Goal: Book appointment/travel/reservation

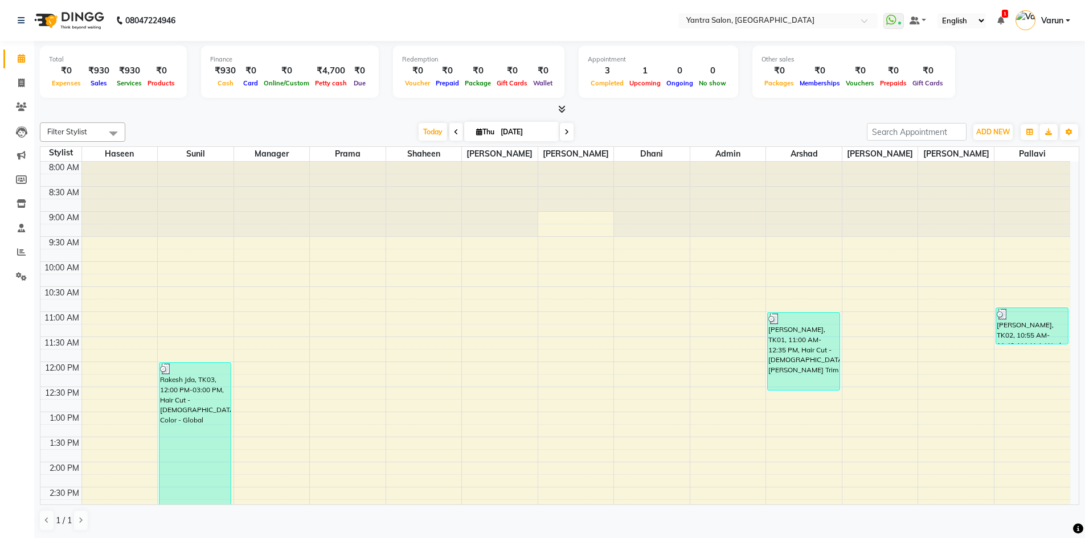
scroll to position [23, 0]
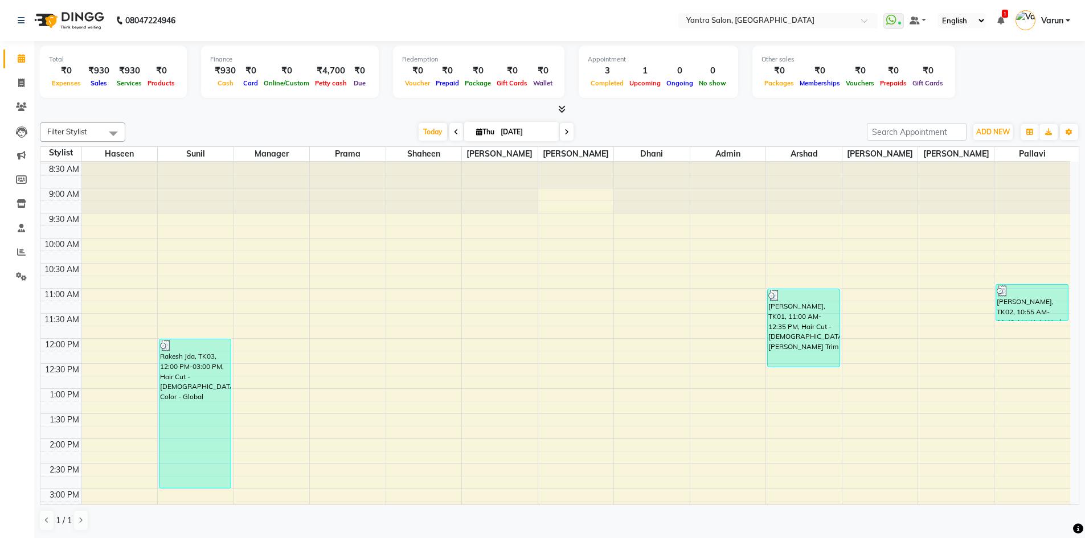
click at [412, 289] on div "8:00 AM 8:30 AM 9:00 AM 9:30 AM 10:00 AM 10:30 AM 11:00 AM 11:30 AM 12:00 PM 12…" at bounding box center [555, 463] width 1030 height 651
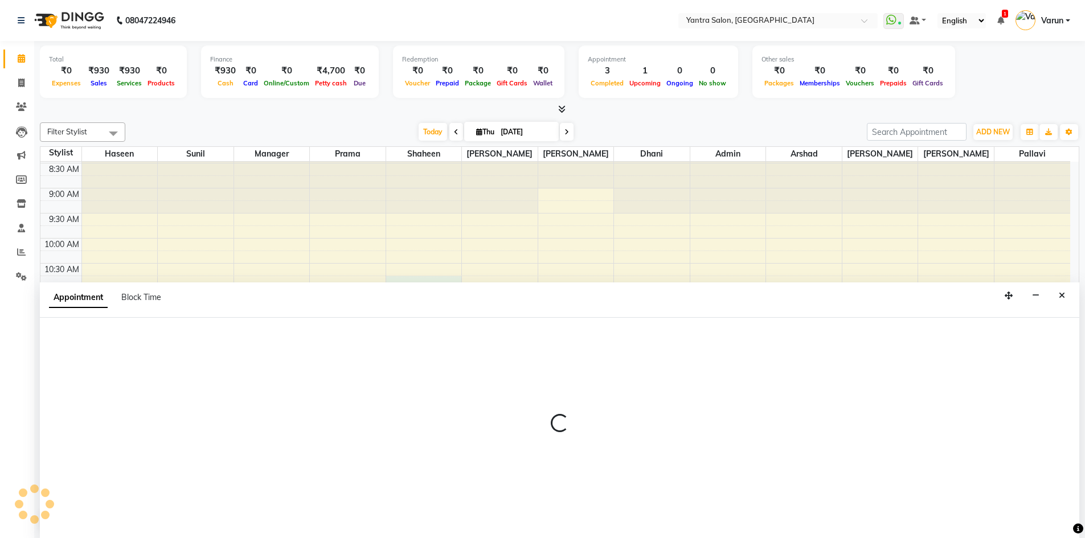
scroll to position [1, 0]
select select "79572"
select select "645"
select select "tentative"
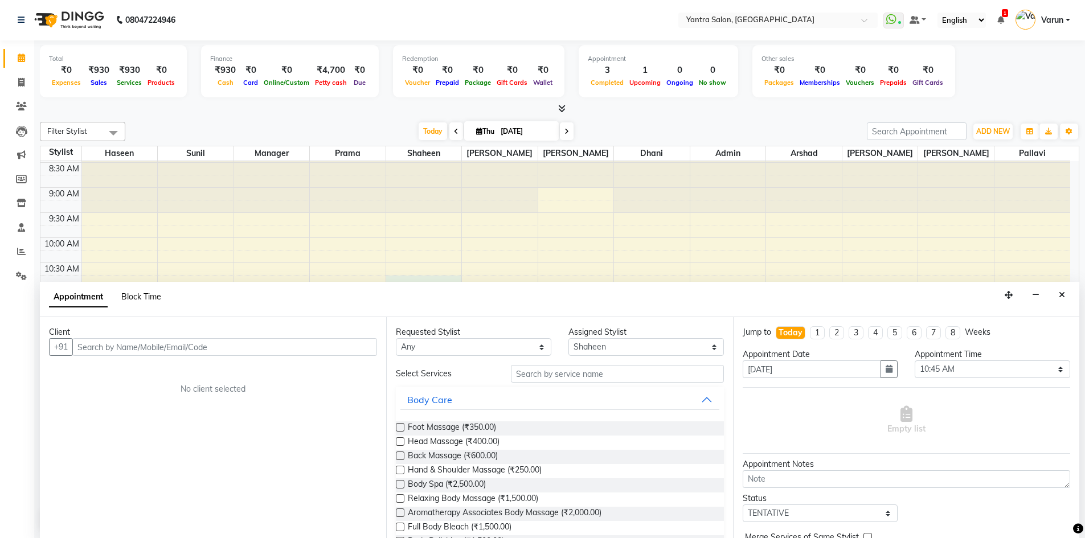
click at [142, 297] on span "Block Time" at bounding box center [141, 297] width 40 height 10
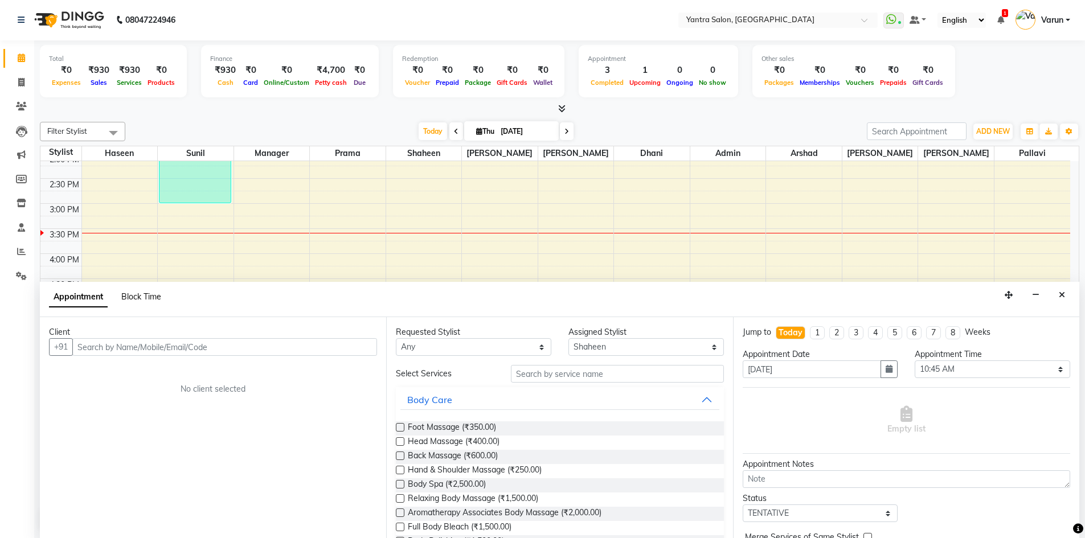
select select "79572"
select select "645"
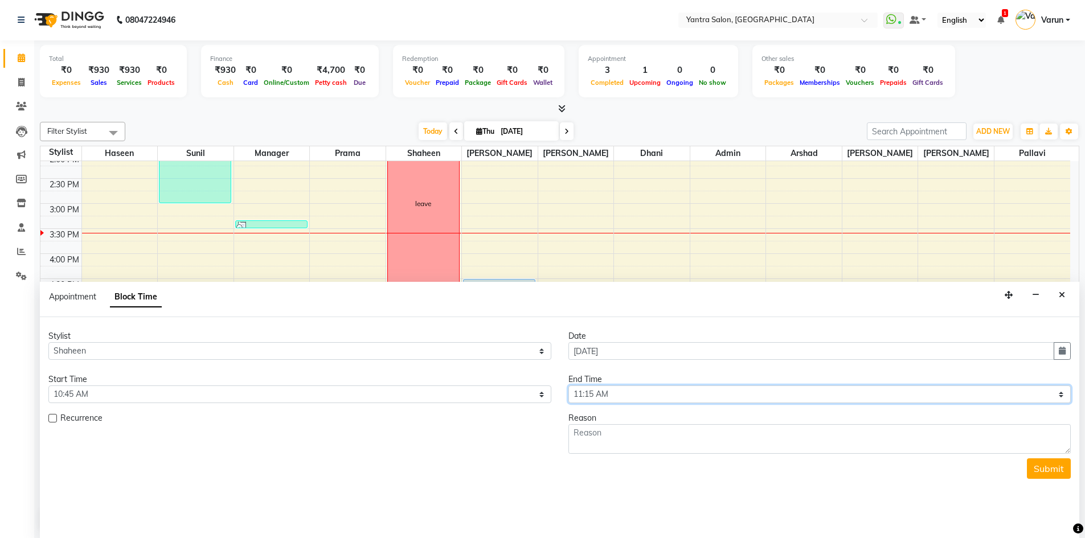
click at [606, 392] on select "Select 09:00 AM 09:15 AM 09:30 AM 09:45 AM 10:00 AM 10:15 AM 10:30 AM 10:45 AM …" at bounding box center [820, 395] width 503 height 18
select select "1215"
click at [569, 386] on select "Select 09:00 AM 09:15 AM 09:30 AM 09:45 AM 10:00 AM 10:15 AM 10:30 AM 10:45 AM …" at bounding box center [820, 395] width 503 height 18
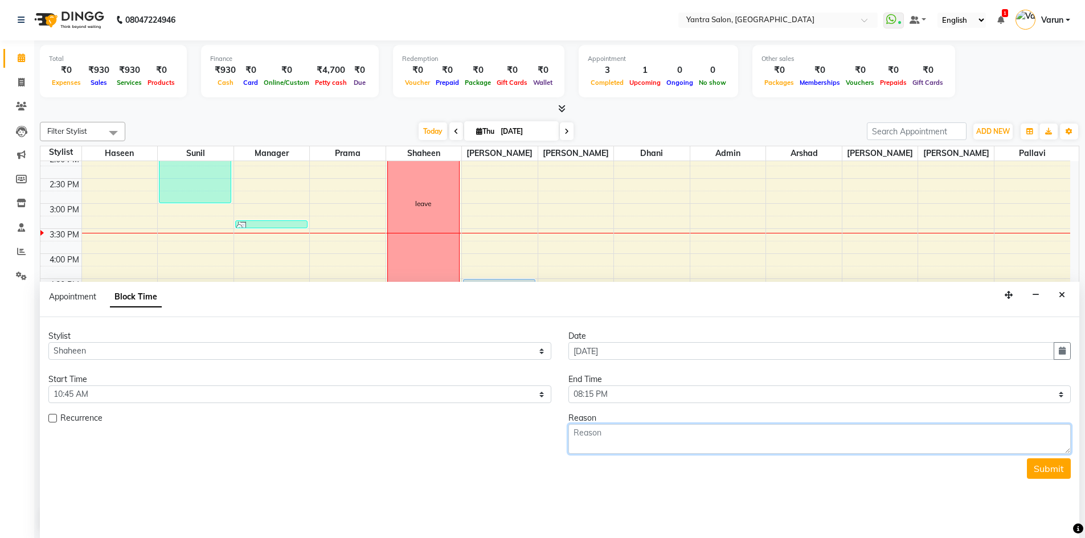
click at [588, 445] on textarea at bounding box center [820, 439] width 503 height 30
click at [591, 436] on textarea "liave" at bounding box center [820, 439] width 503 height 30
type textarea "leave"
click at [1054, 472] on button "Submit" at bounding box center [1049, 469] width 44 height 21
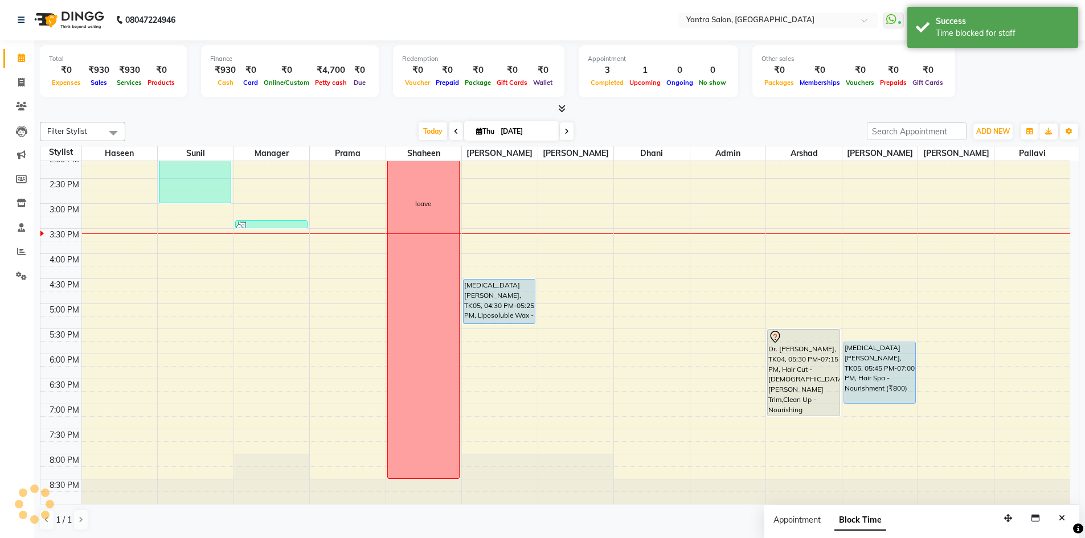
scroll to position [0, 0]
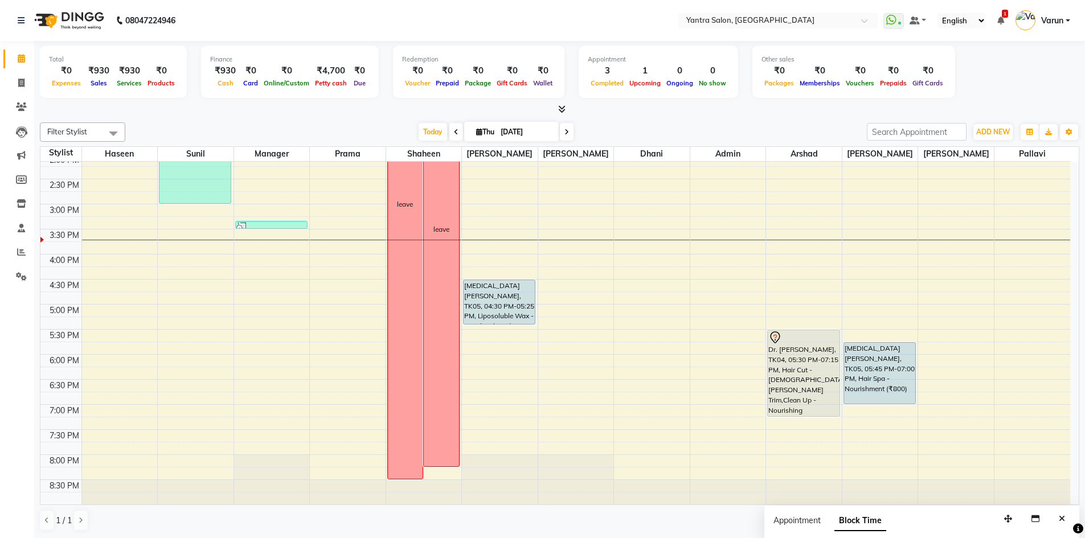
click at [345, 260] on div "8:00 AM 8:30 AM 9:00 AM 9:30 AM 10:00 AM 10:30 AM 11:00 AM 11:30 AM 12:00 PM 12…" at bounding box center [555, 179] width 1030 height 651
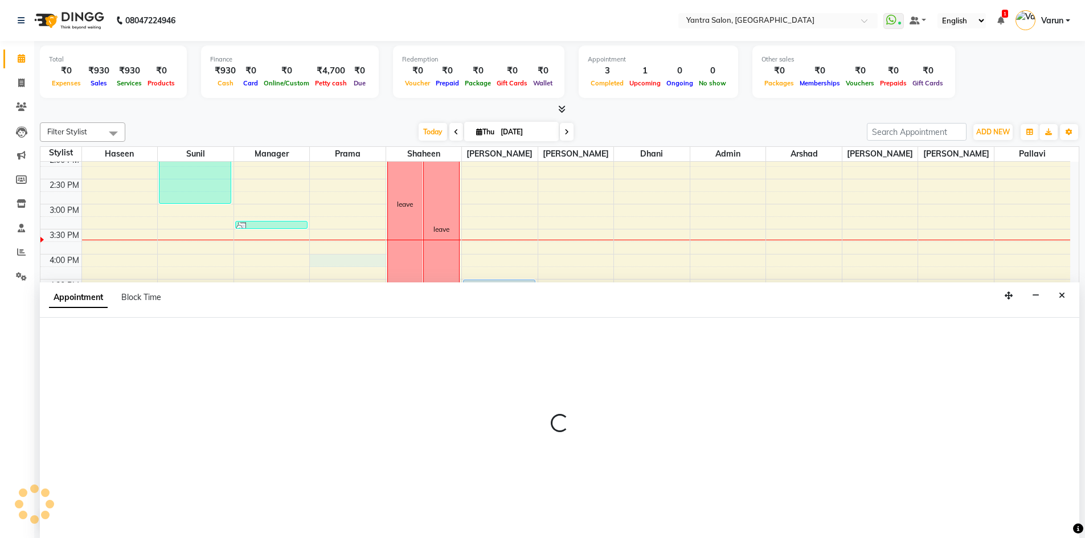
scroll to position [1, 0]
select select "73201"
select select "960"
select select "tentative"
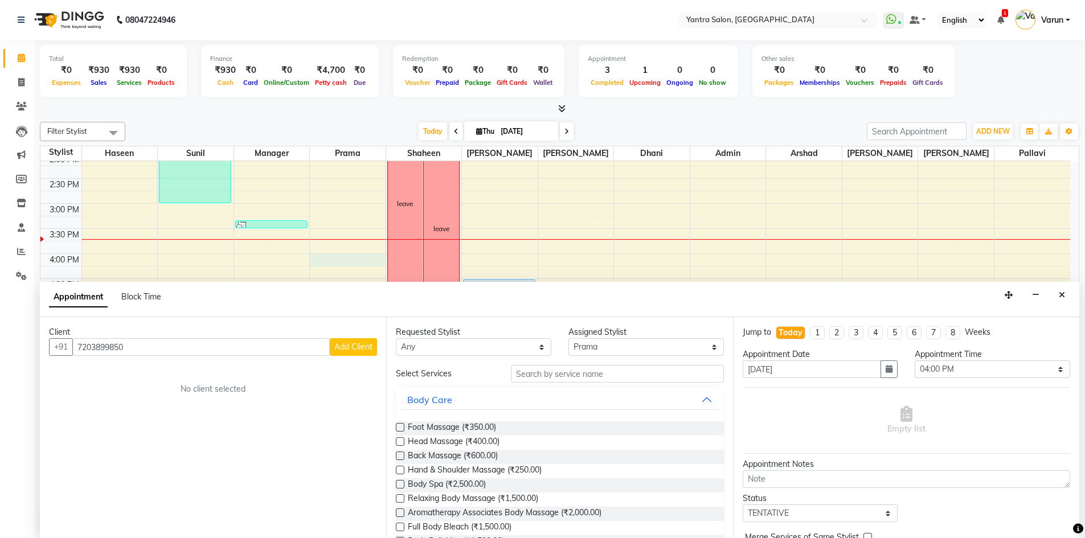
type input "7203899850"
click at [347, 353] on button "Add Client" at bounding box center [353, 347] width 47 height 18
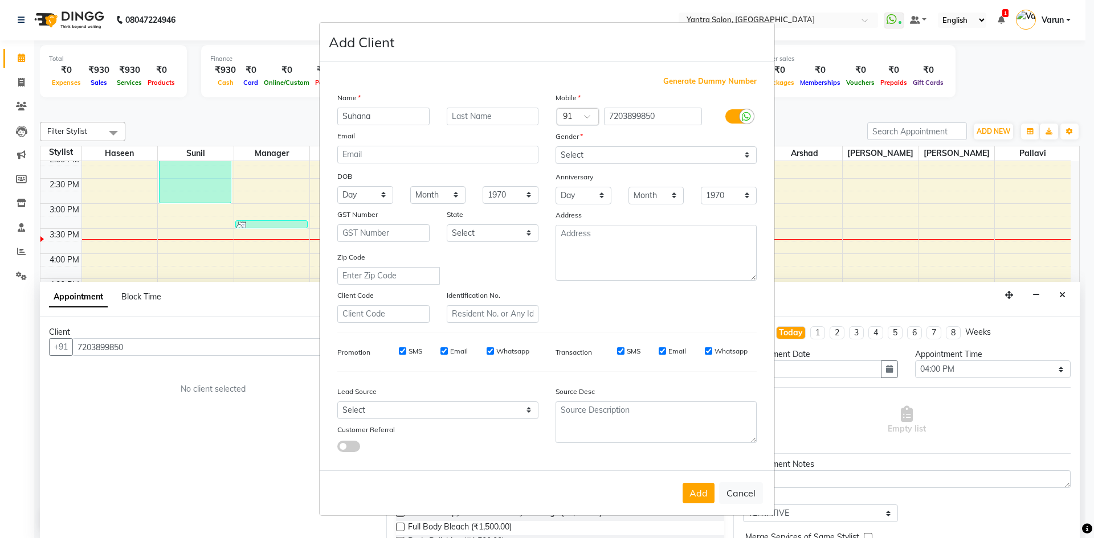
type input "Suhana"
click at [722, 164] on div "Mobile Country Code × 91 7203899850 Gender Select [DEMOGRAPHIC_DATA] [DEMOGRAPH…" at bounding box center [656, 207] width 218 height 231
click at [717, 158] on select "Select [DEMOGRAPHIC_DATA] [DEMOGRAPHIC_DATA] Other Prefer Not To Say" at bounding box center [655, 155] width 201 height 18
select select "[DEMOGRAPHIC_DATA]"
click at [555, 146] on select "Select [DEMOGRAPHIC_DATA] [DEMOGRAPHIC_DATA] Other Prefer Not To Say" at bounding box center [655, 155] width 201 height 18
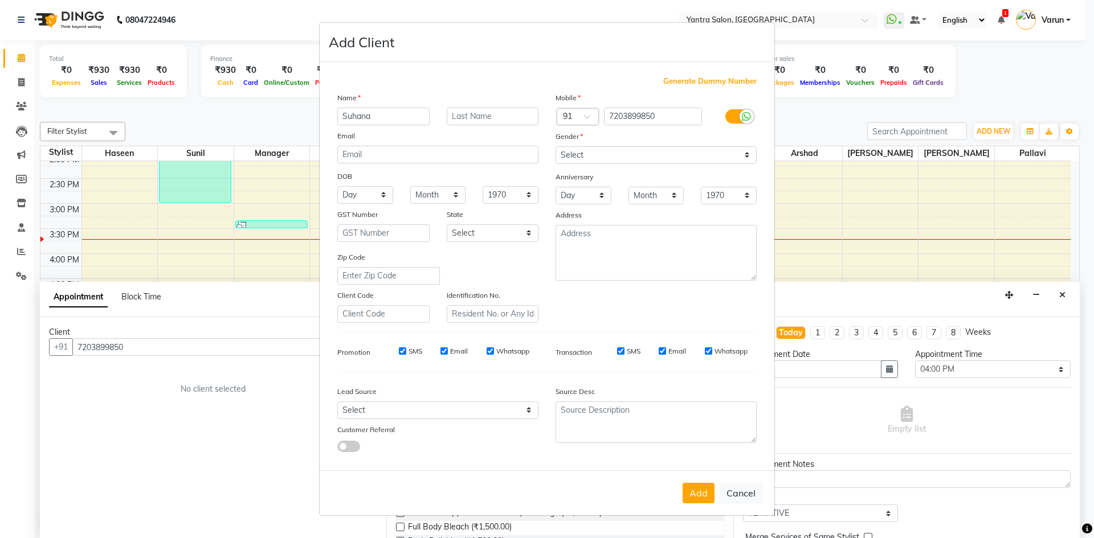
click at [693, 504] on div "Add Cancel" at bounding box center [547, 493] width 455 height 45
click at [693, 494] on button "Add" at bounding box center [698, 493] width 32 height 21
select select
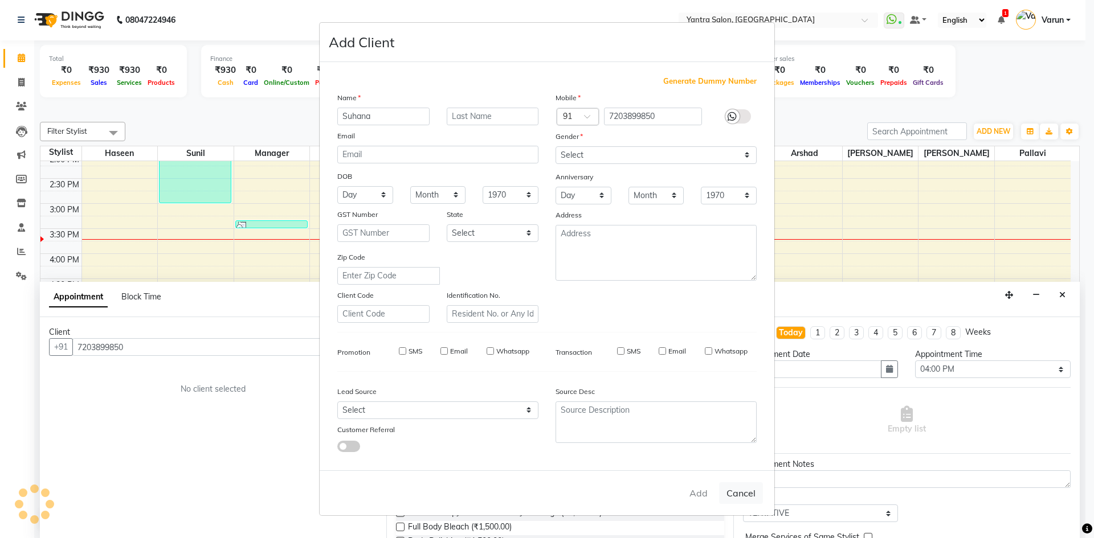
select select
checkbox input "false"
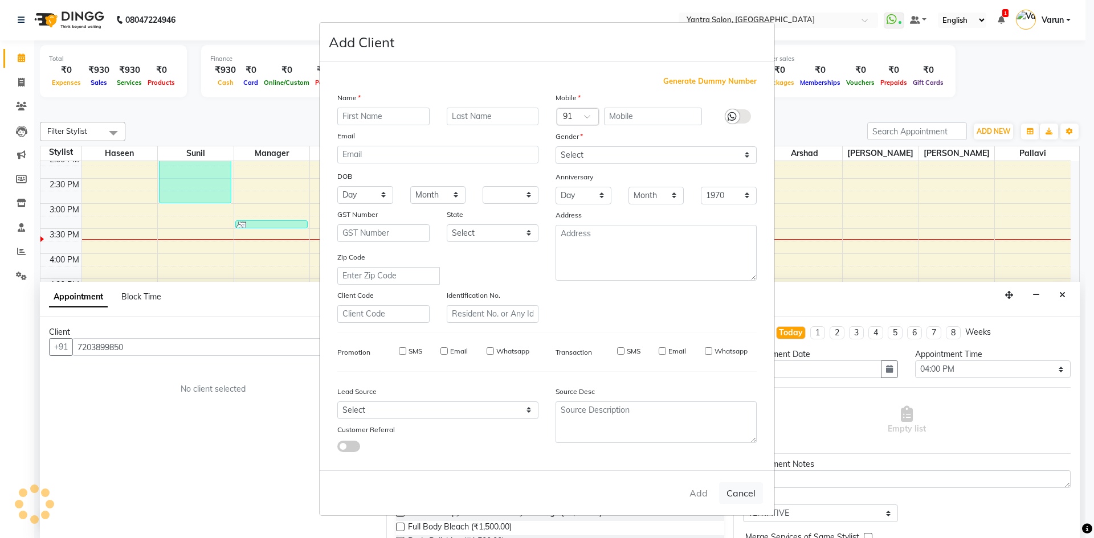
checkbox input "false"
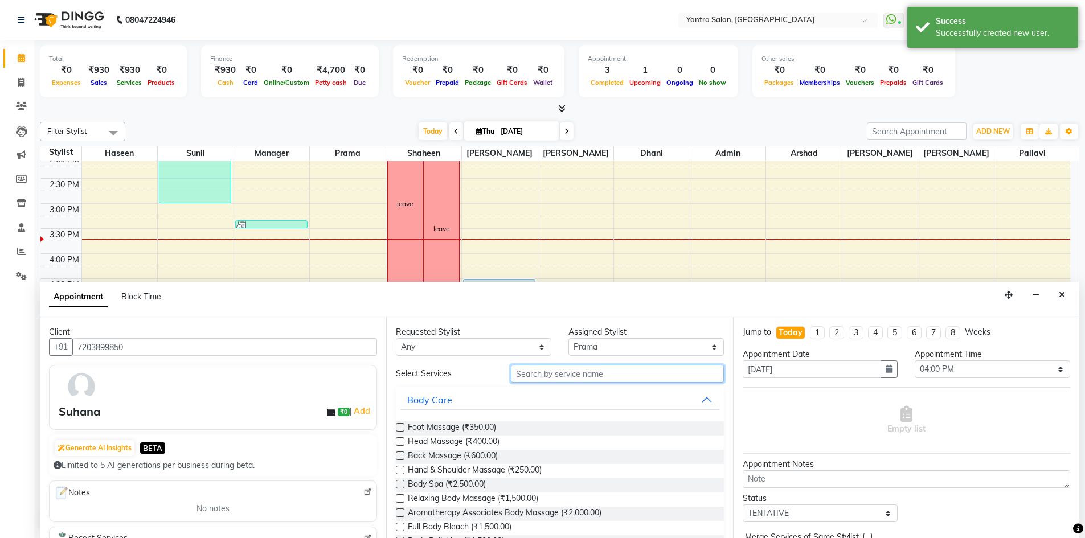
click at [653, 370] on input "text" at bounding box center [617, 374] width 213 height 18
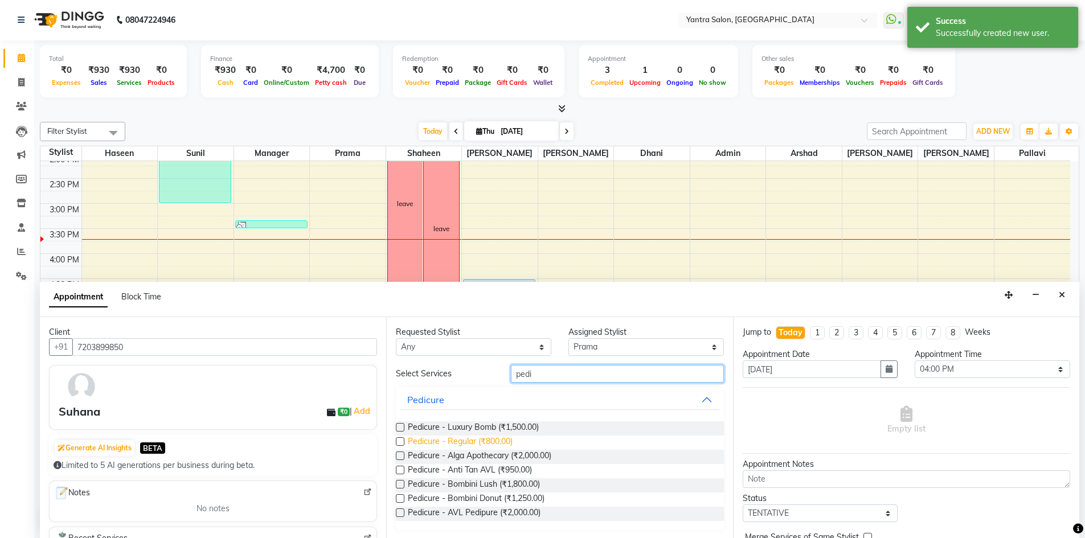
type input "pedi"
click at [443, 441] on span "Pedicure - Regular (₹800.00)" at bounding box center [460, 443] width 105 height 14
checkbox input "false"
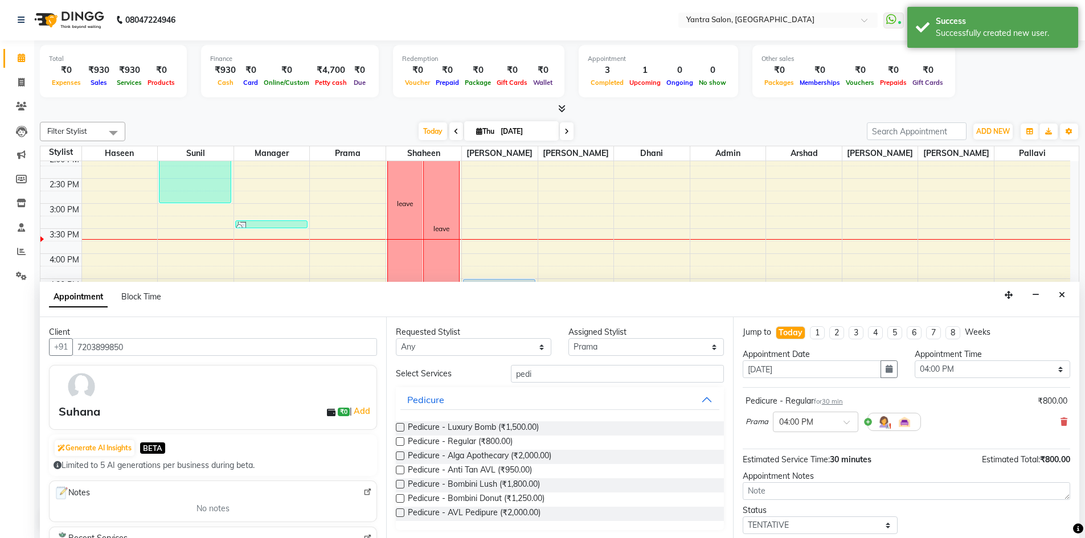
scroll to position [68, 0]
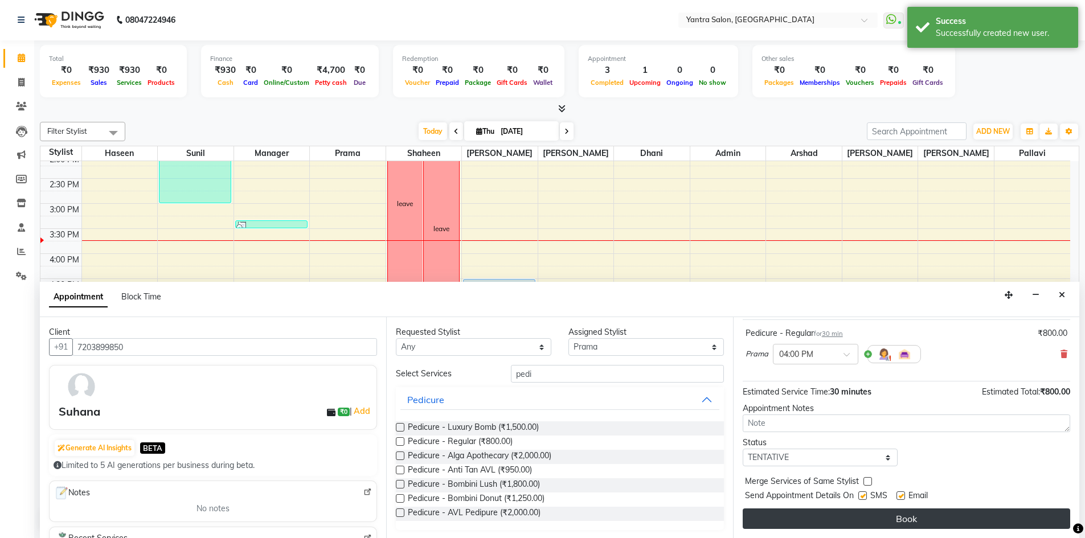
click at [946, 525] on button "Book" at bounding box center [907, 519] width 328 height 21
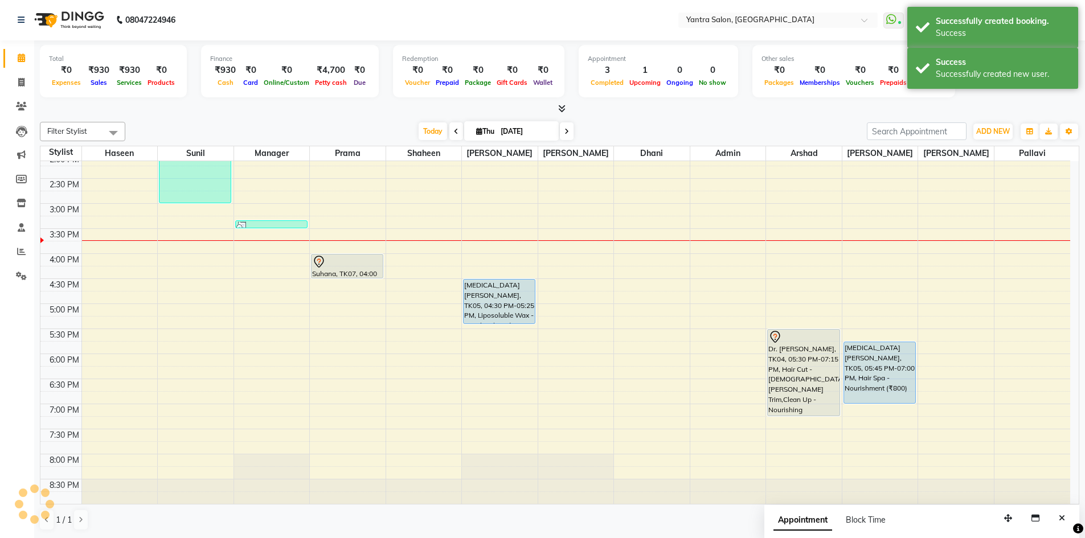
scroll to position [0, 0]
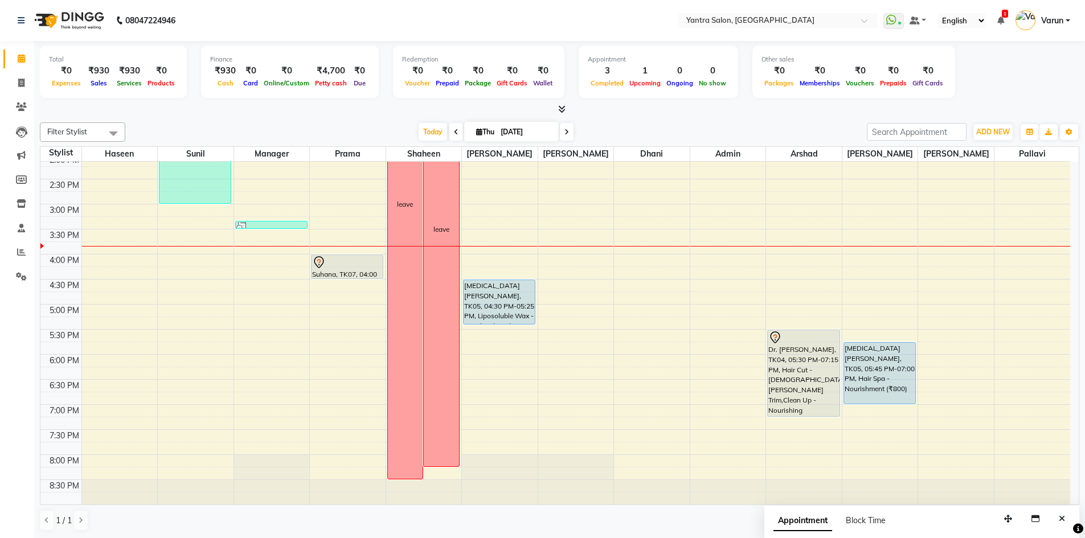
click at [1005, 21] on ul "WhatsApp Status ✕ Status: Connected Most Recent Message: [DATE] 02:00 PM Recent…" at bounding box center [980, 20] width 193 height 19
click at [1000, 21] on icon at bounding box center [1000, 21] width 7 height 8
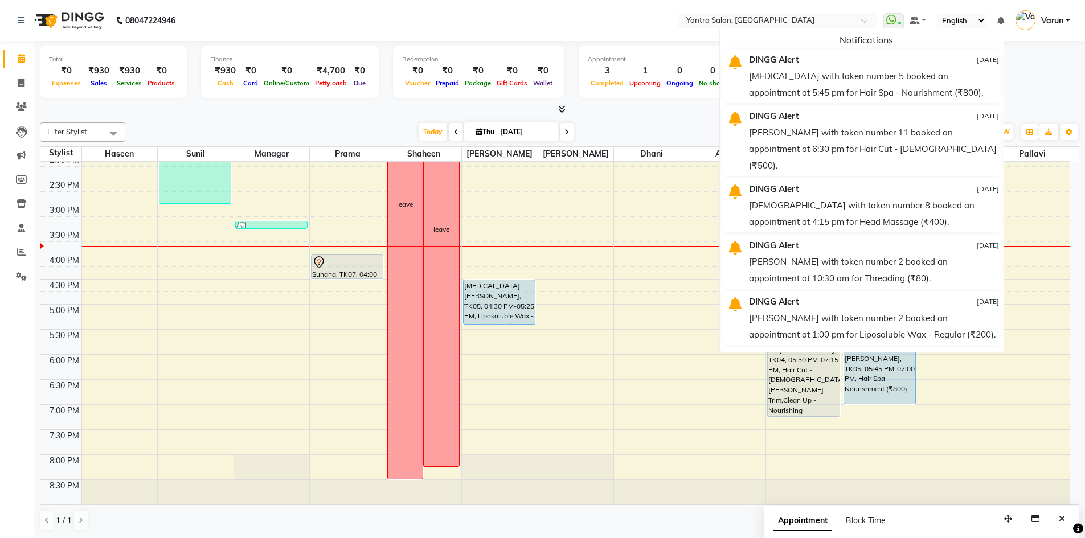
click at [1000, 20] on icon at bounding box center [1000, 21] width 7 height 8
